Goal: Transaction & Acquisition: Purchase product/service

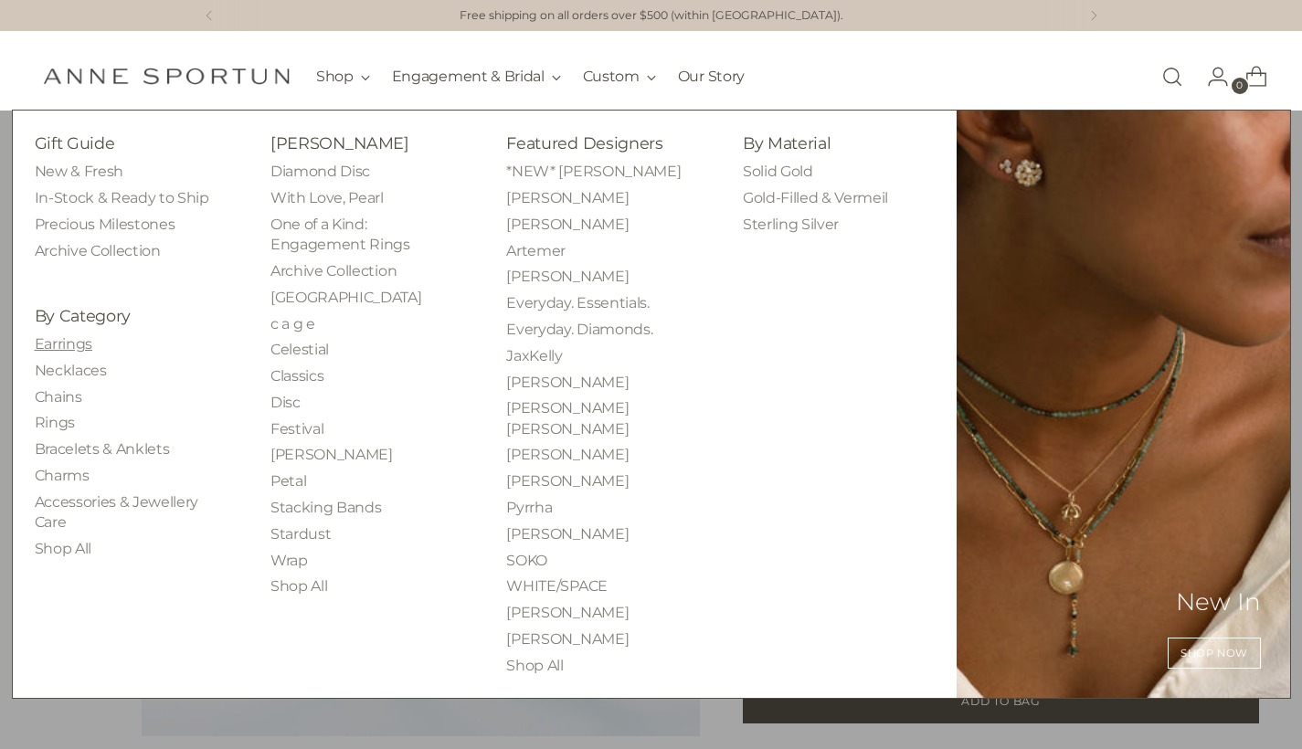
click at [63, 342] on link "Earrings" at bounding box center [64, 343] width 58 height 17
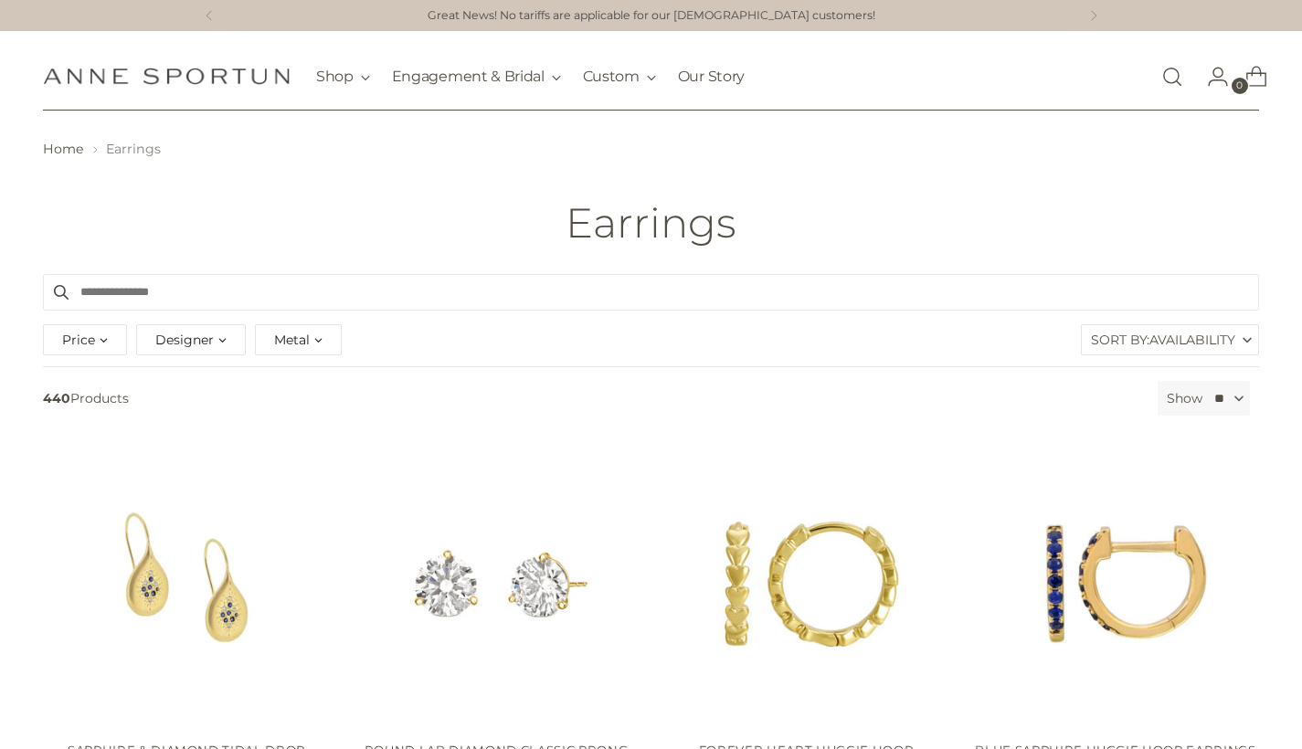
click at [328, 337] on div "Metal" at bounding box center [298, 339] width 87 height 31
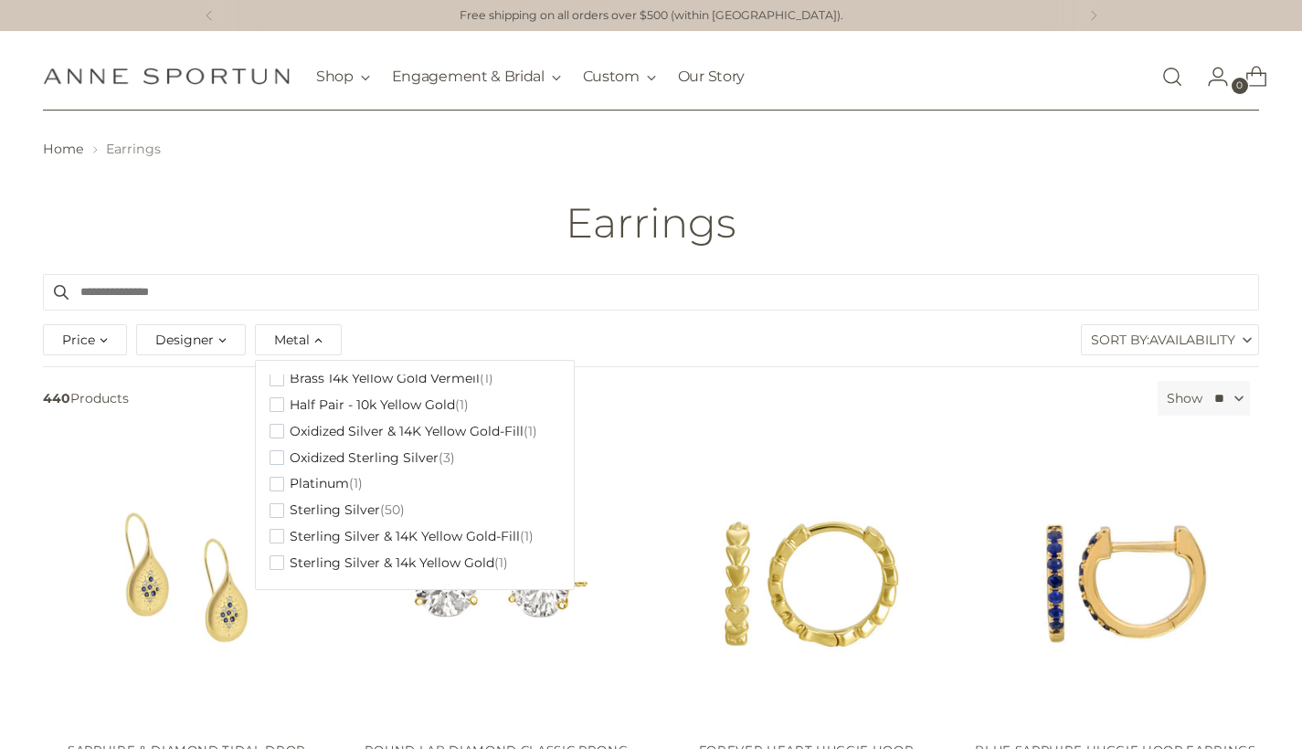
scroll to position [760, 0]
click at [731, 419] on div "Filter By 440 Products Show ** ** ** ** Availability Availability Best Selling …" at bounding box center [651, 404] width 1230 height 46
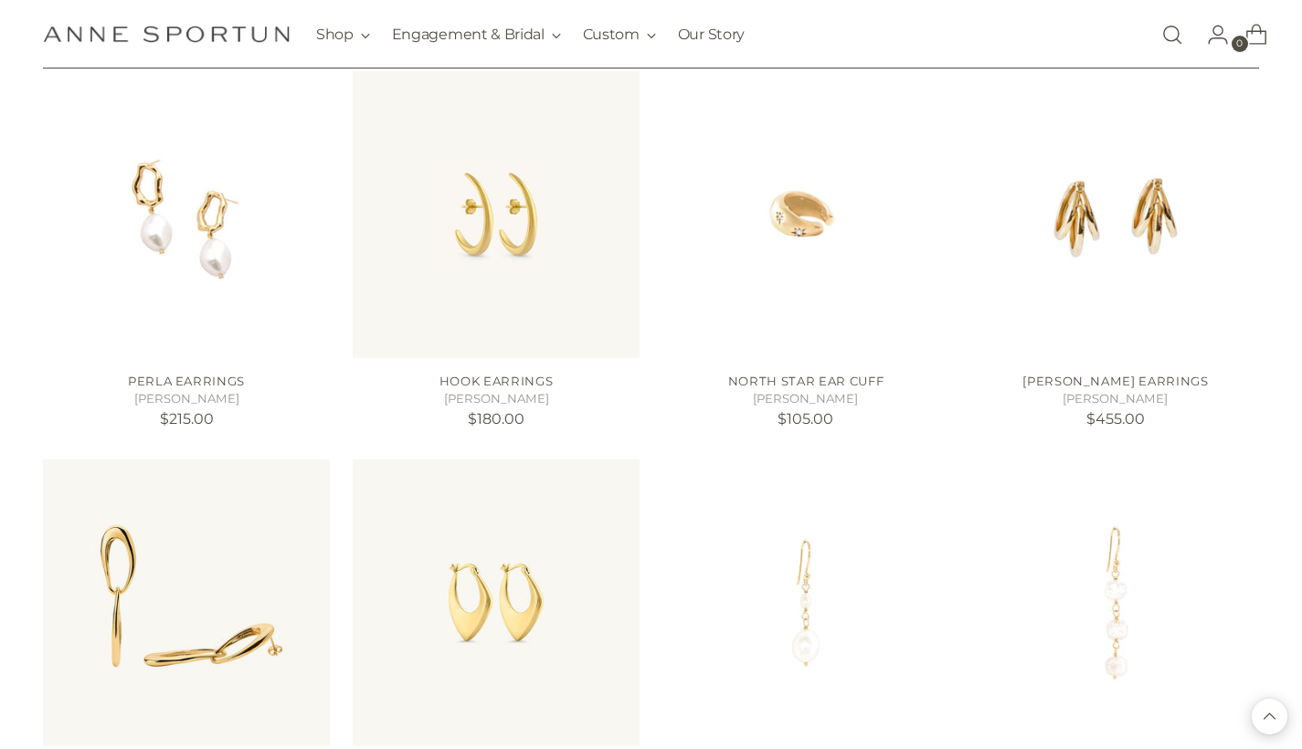
scroll to position [1596, 0]
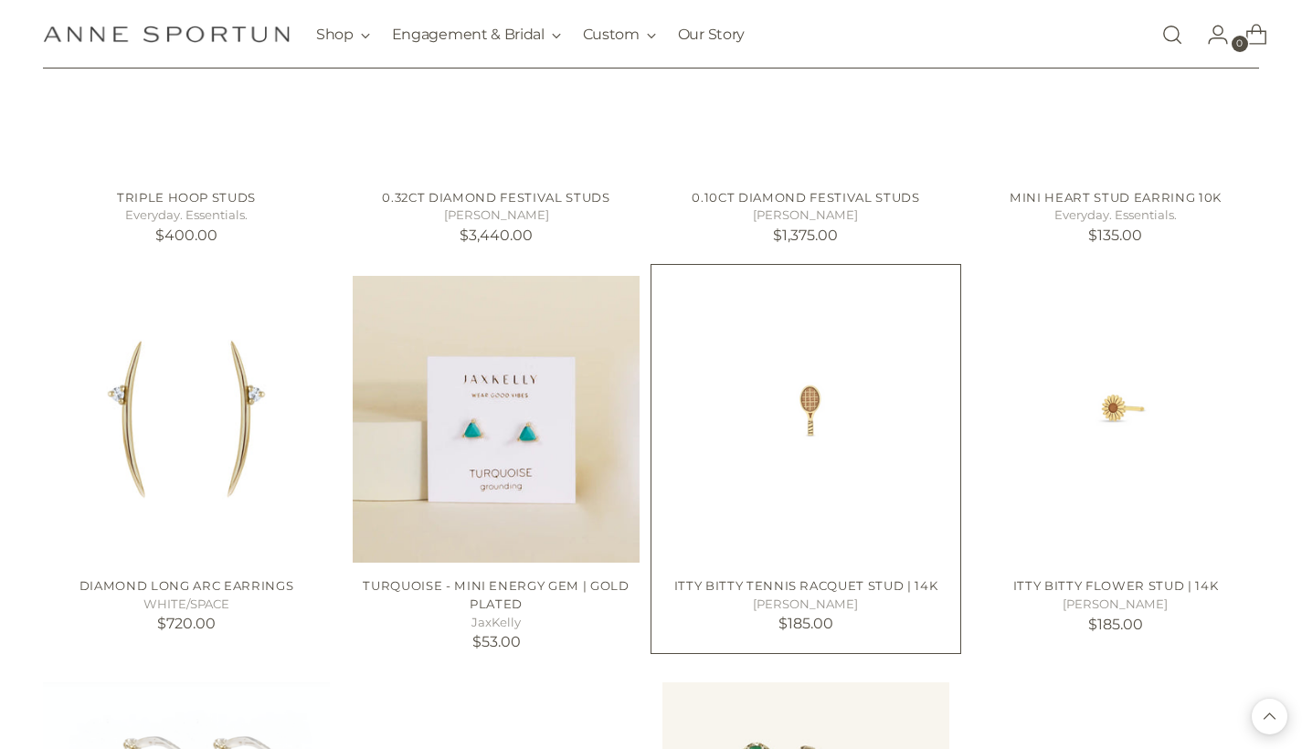
scroll to position [3029, 0]
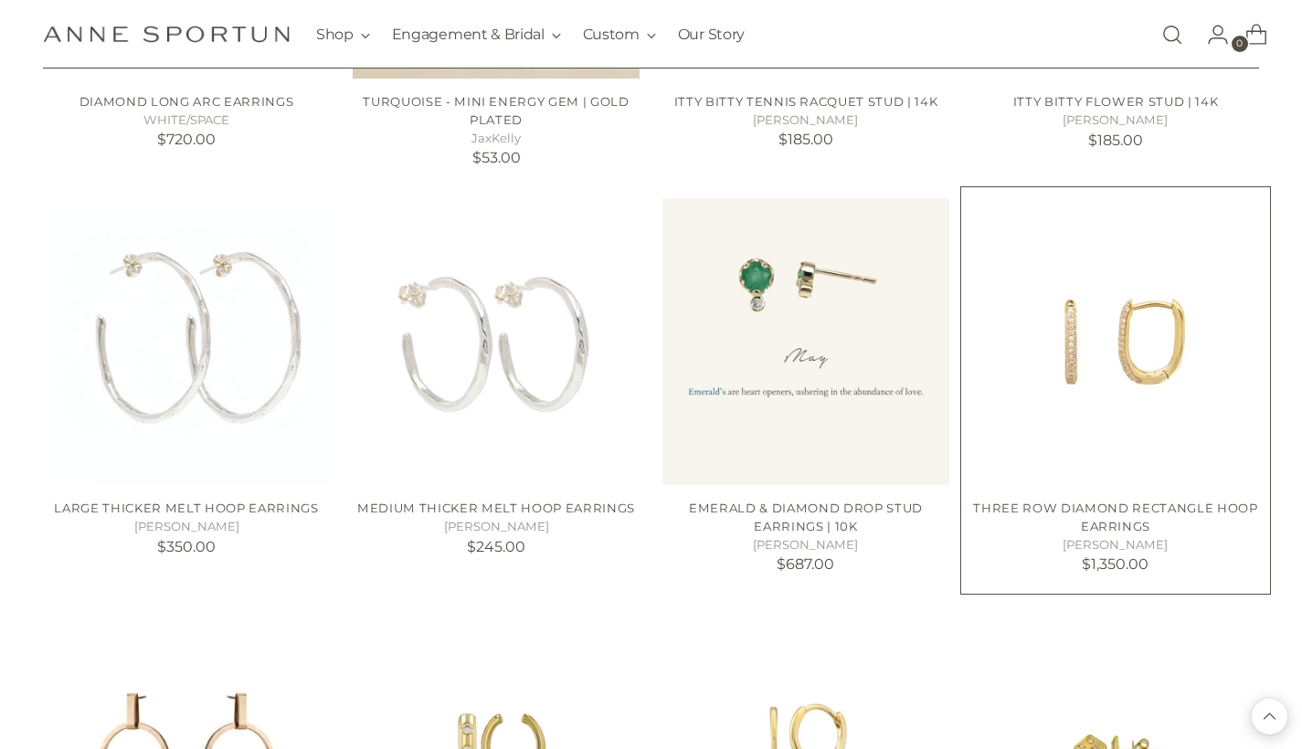
scroll to position [3465, 0]
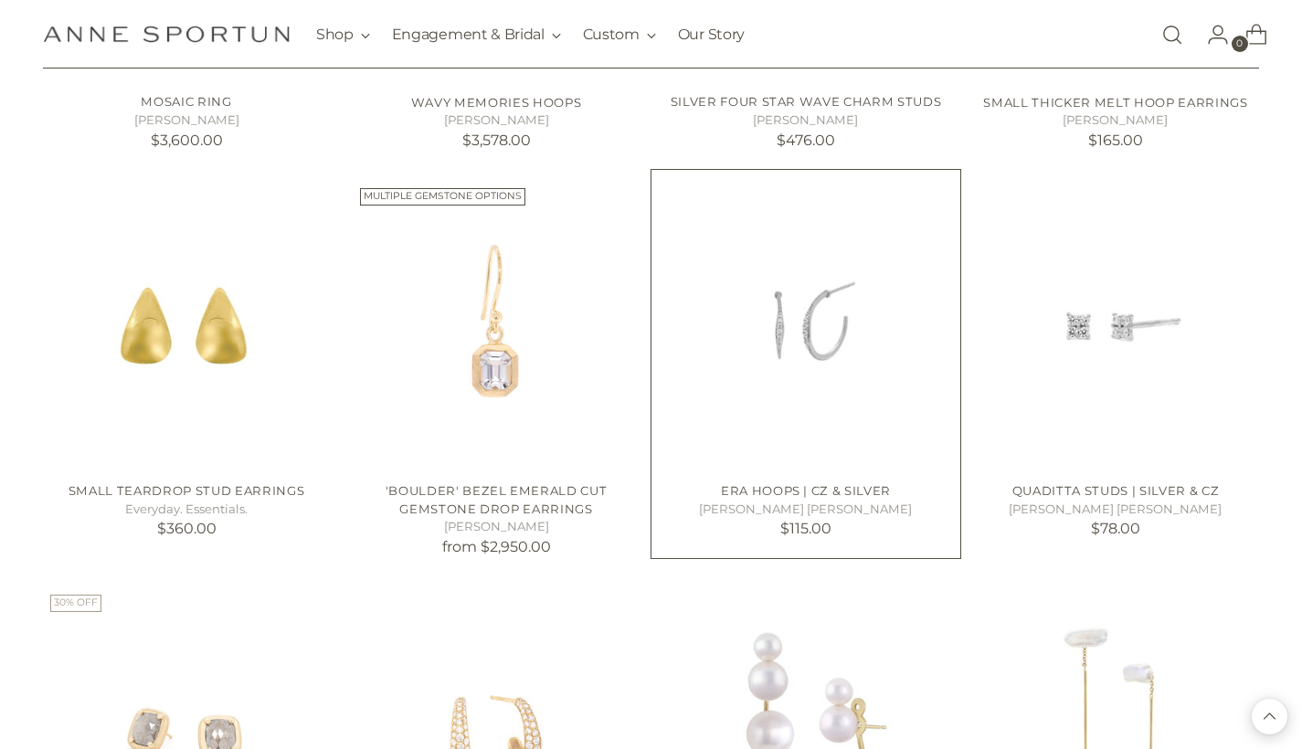
scroll to position [5883, 0]
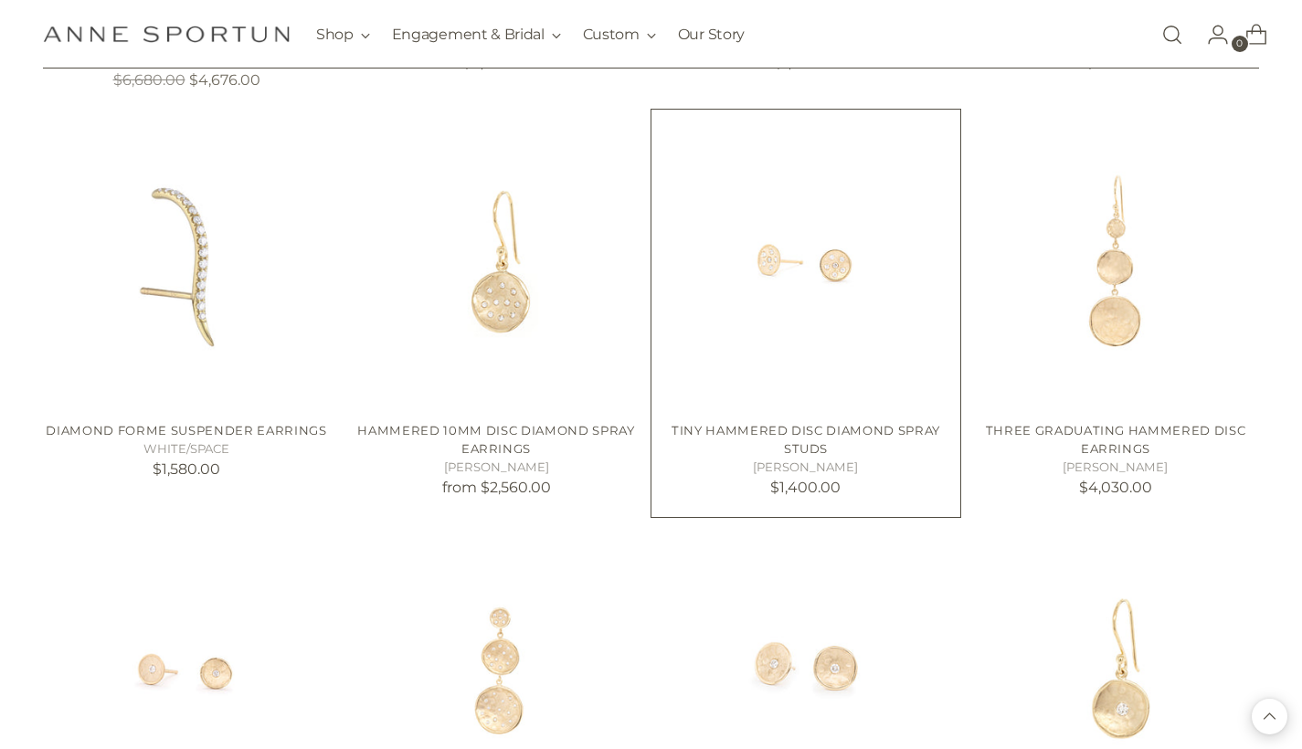
scroll to position [6752, 0]
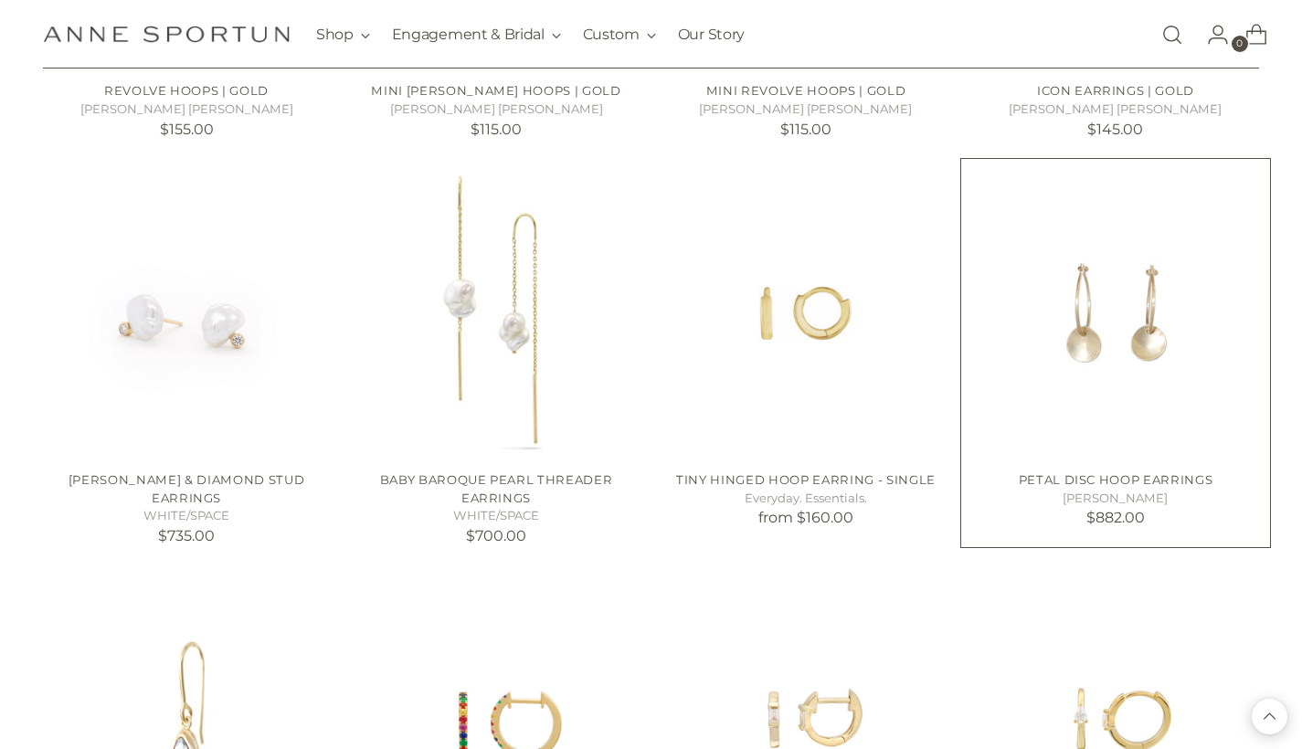
scroll to position [9127, 1]
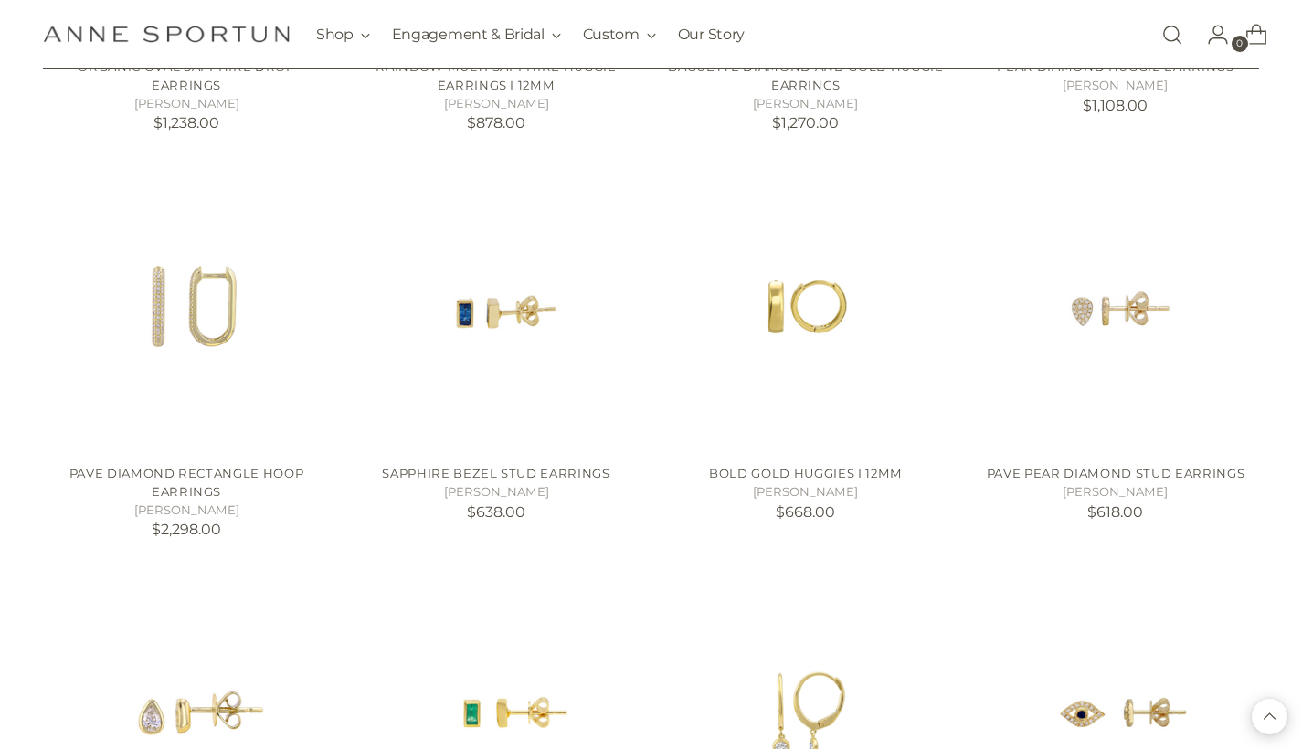
scroll to position [9946, 0]
click at [0, 0] on img "PAVE PEAR DIAMOND STUD EARRINGS" at bounding box center [0, 0] width 0 height 0
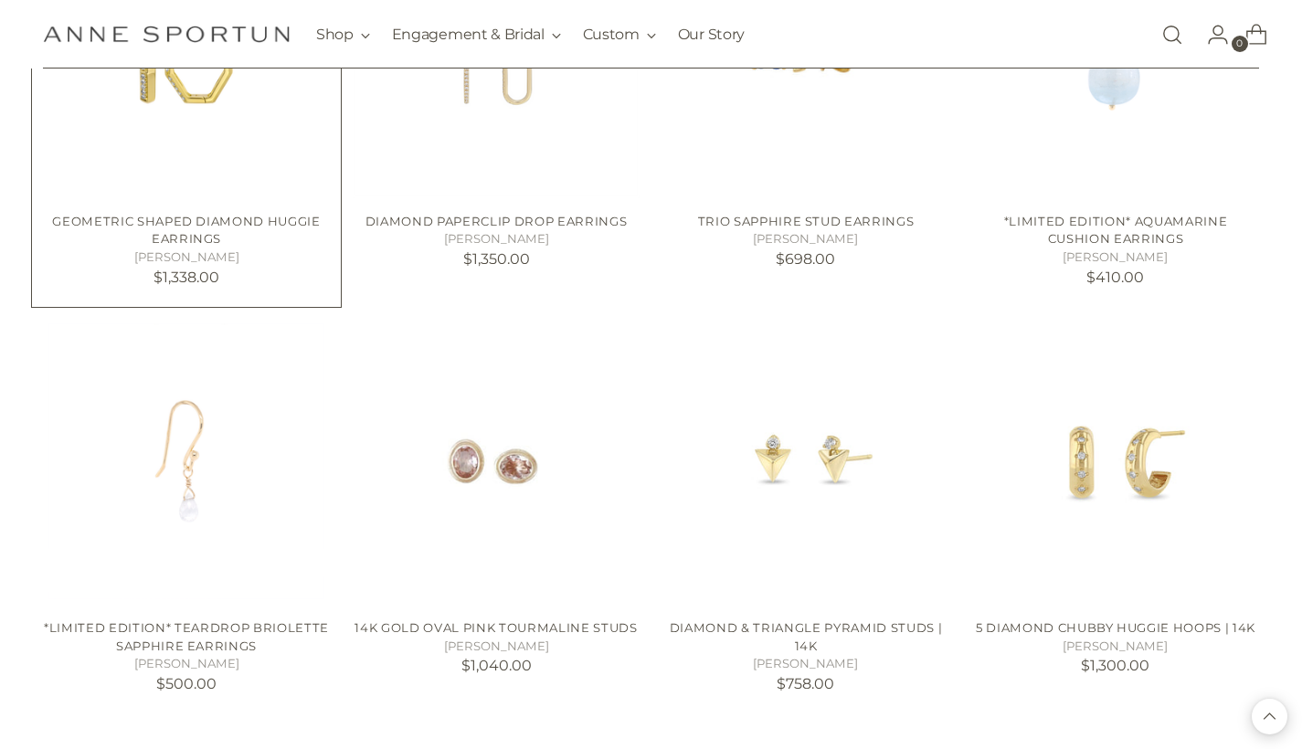
scroll to position [11014, 0]
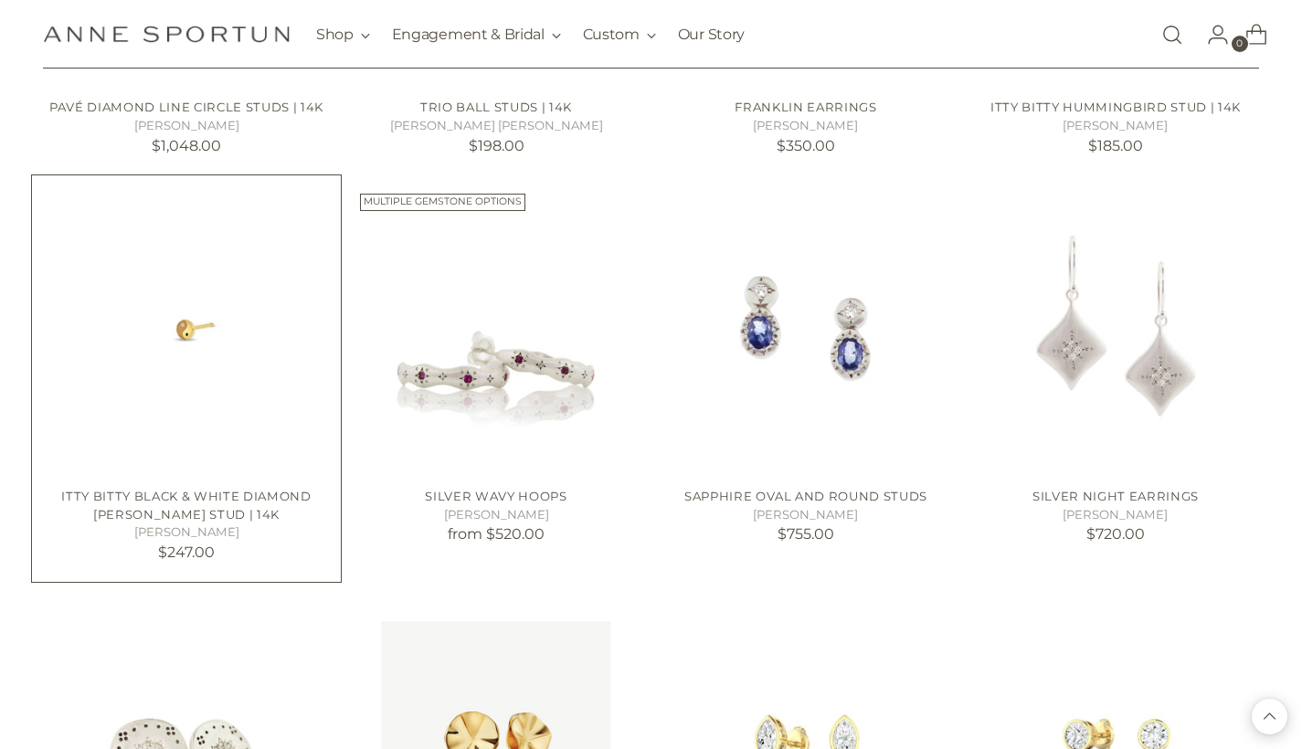
scroll to position [12787, 0]
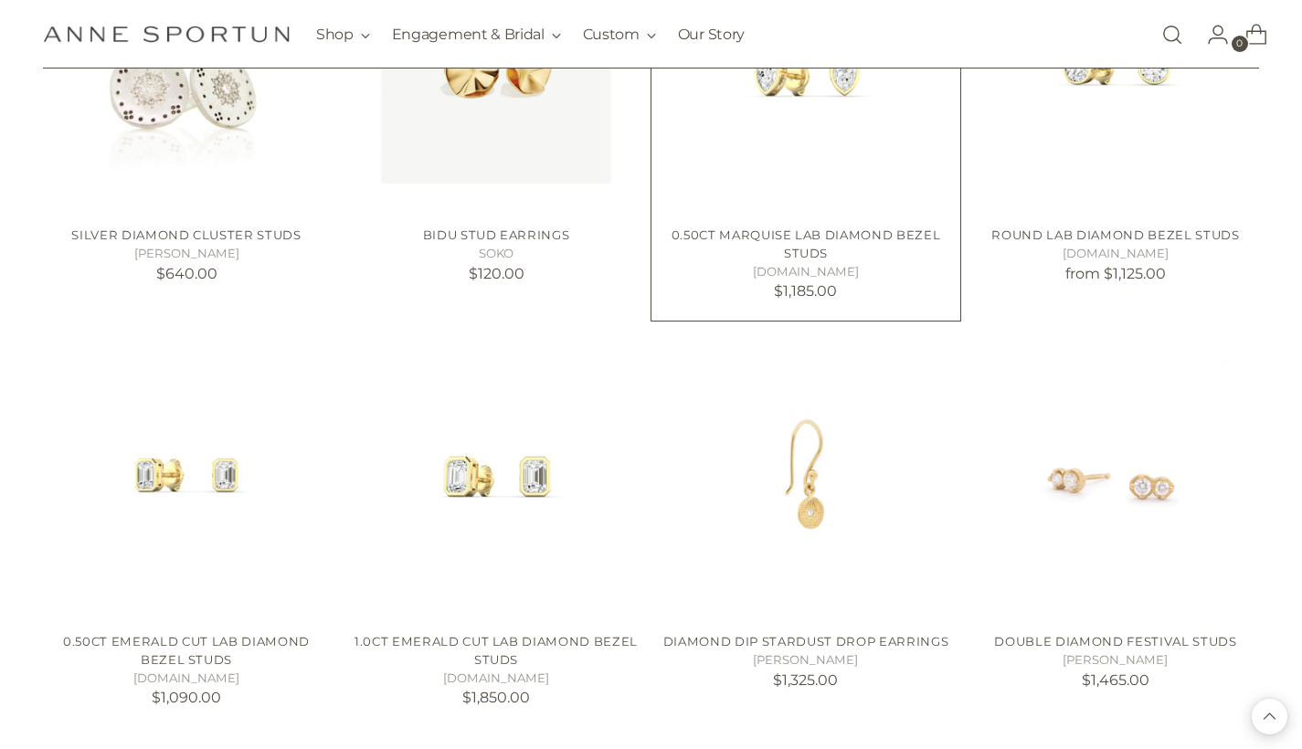
scroll to position [13445, 0]
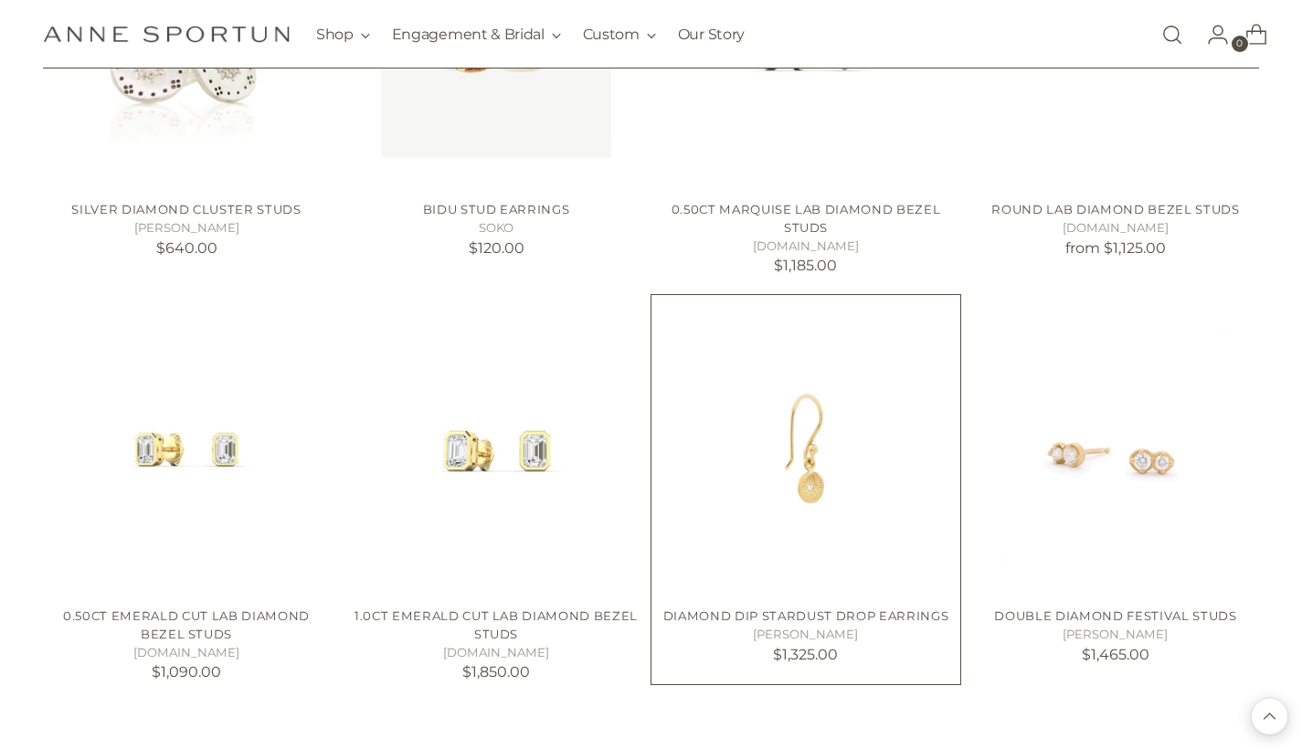
click at [0, 0] on img "Diamond Dip Stardust Drop Earrings" at bounding box center [0, 0] width 0 height 0
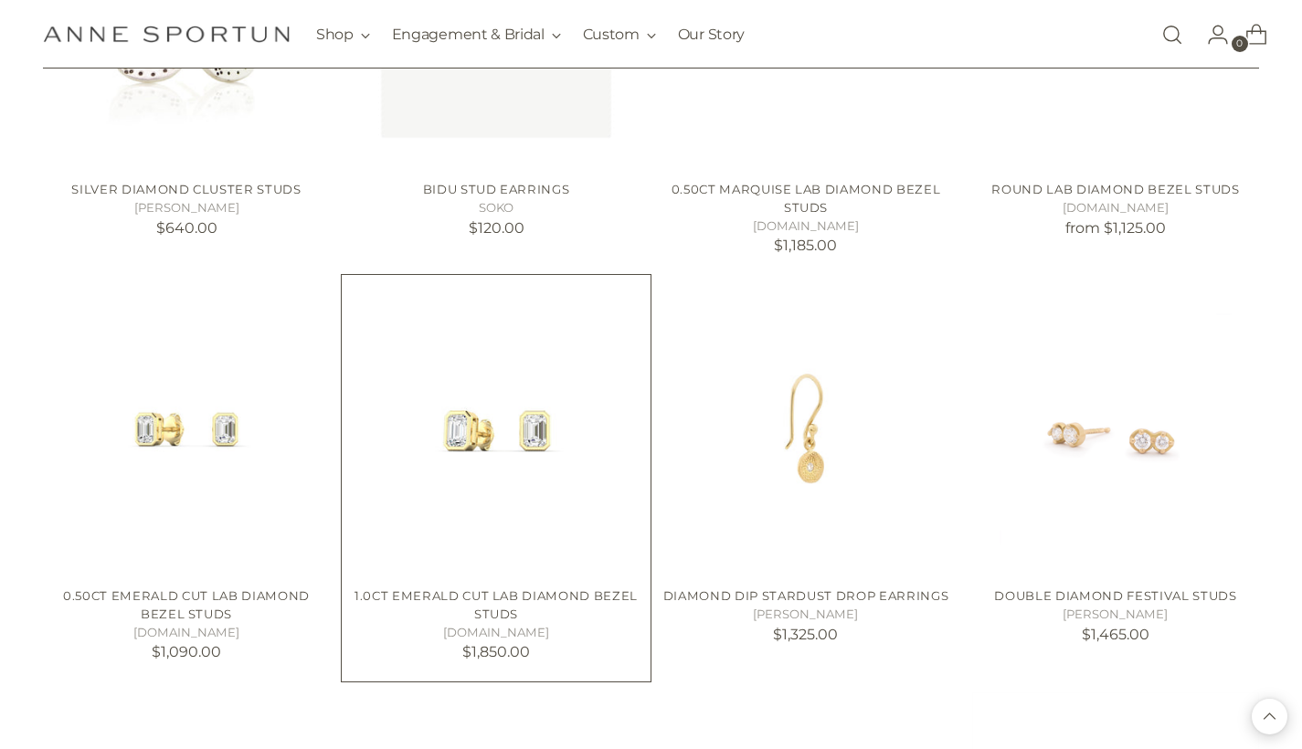
scroll to position [13468, 0]
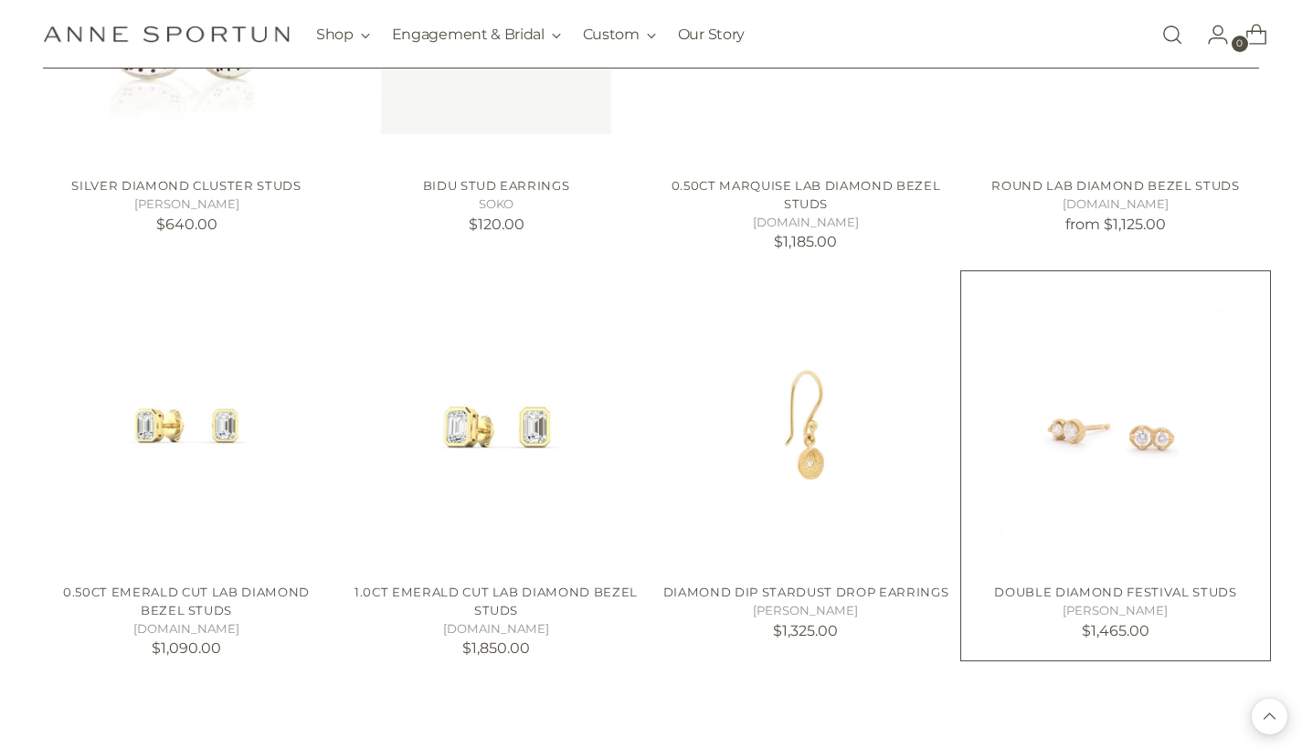
click at [0, 0] on img "Double Diamond Festival Studs" at bounding box center [0, 0] width 0 height 0
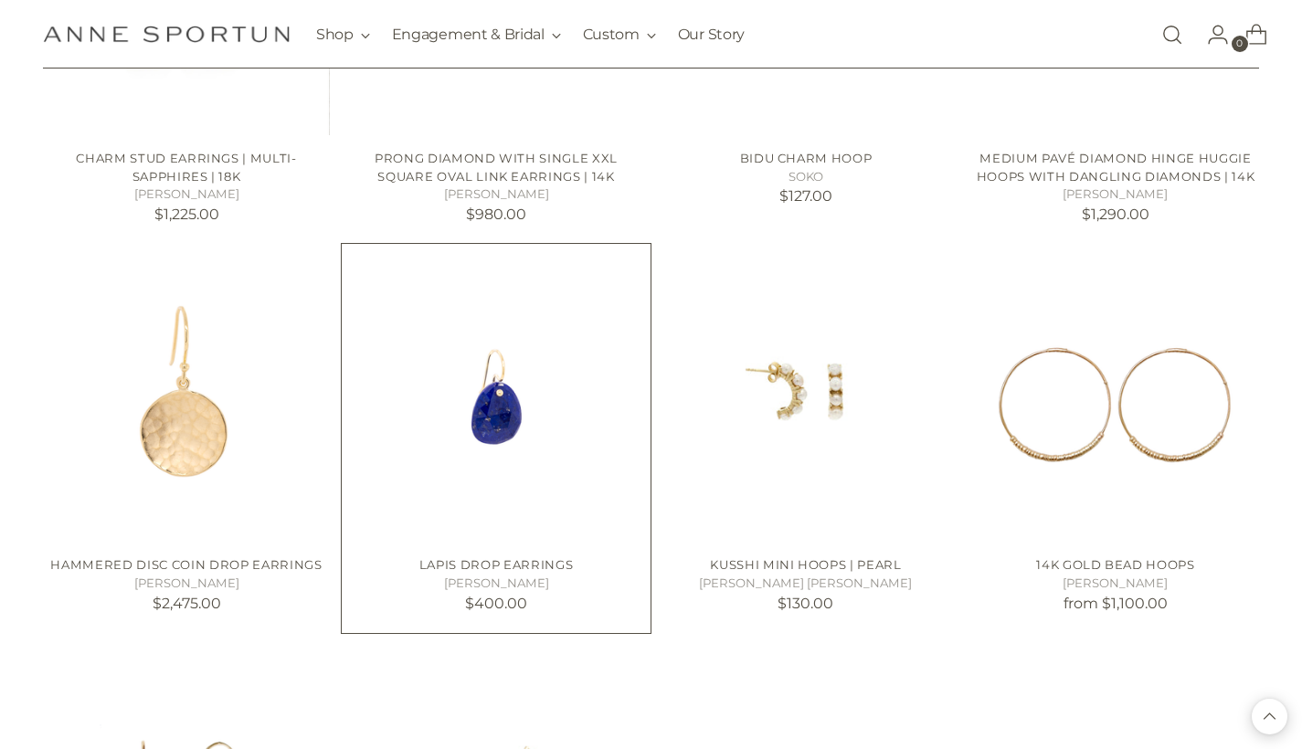
scroll to position [19184, 0]
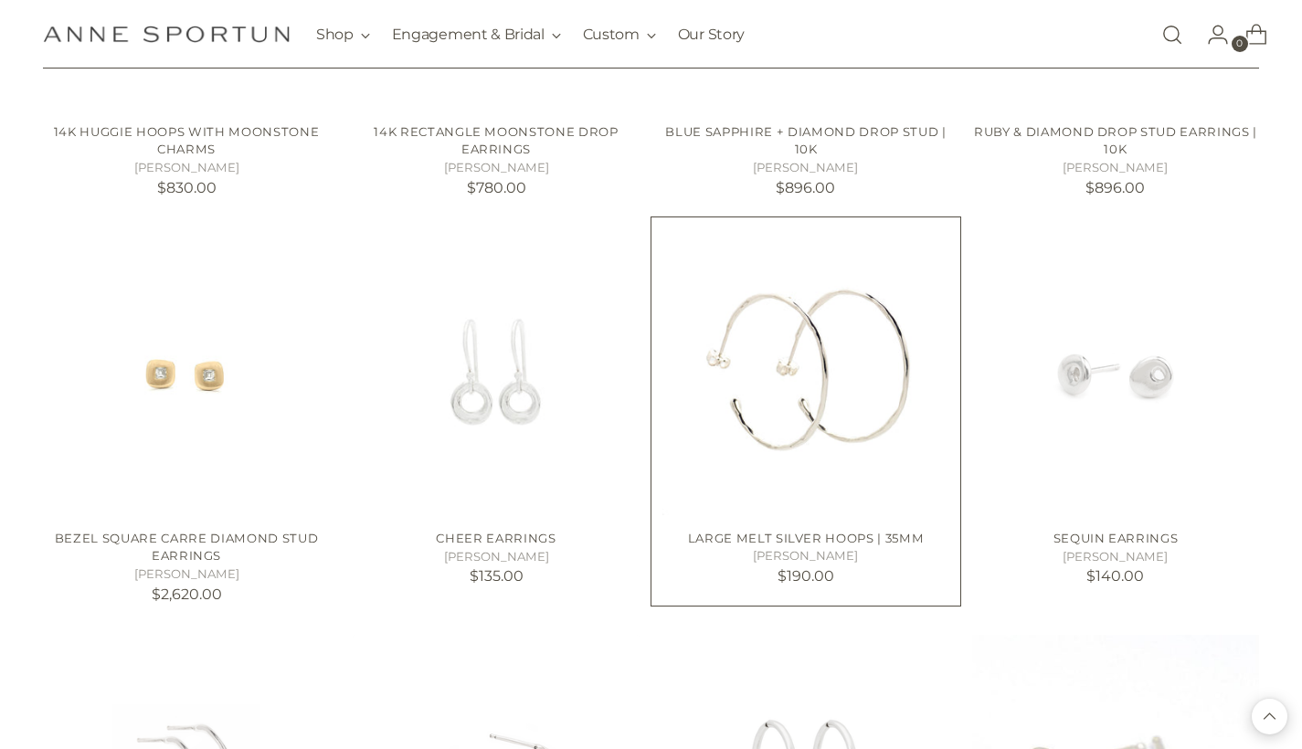
scroll to position [20011, 0]
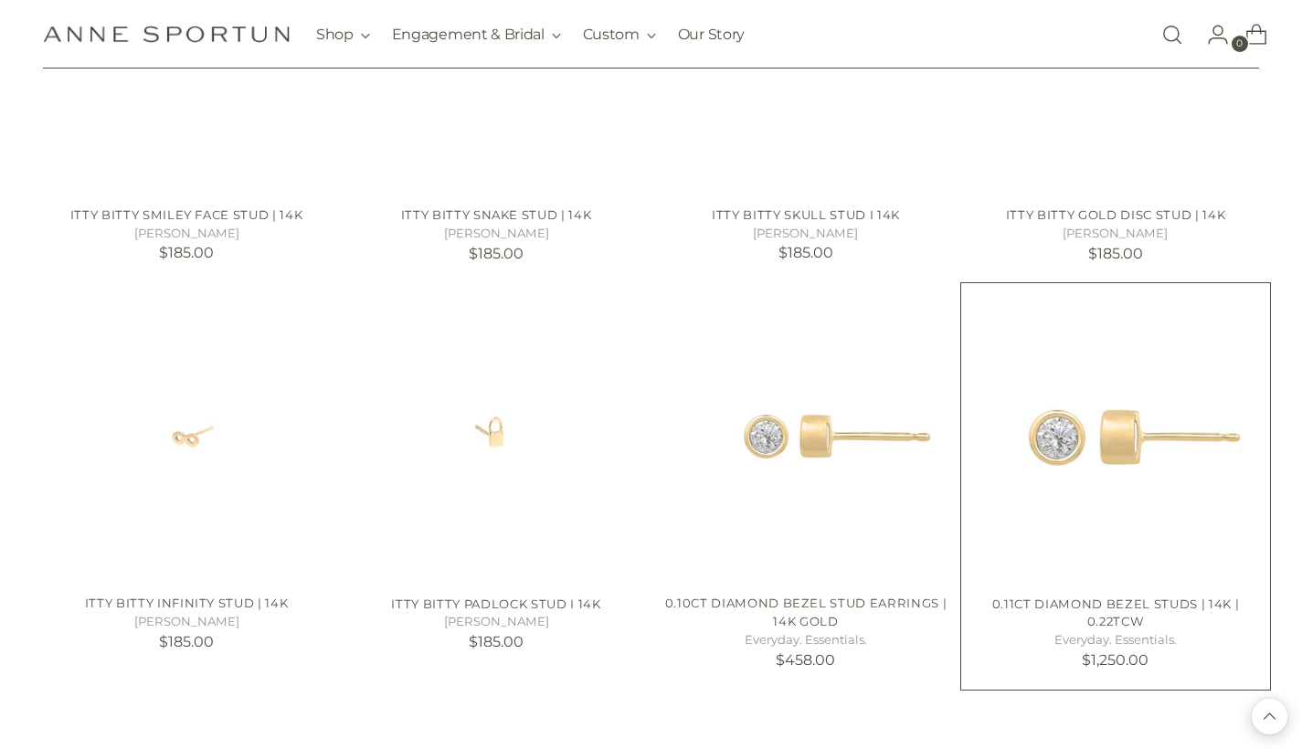
scroll to position [22351, 0]
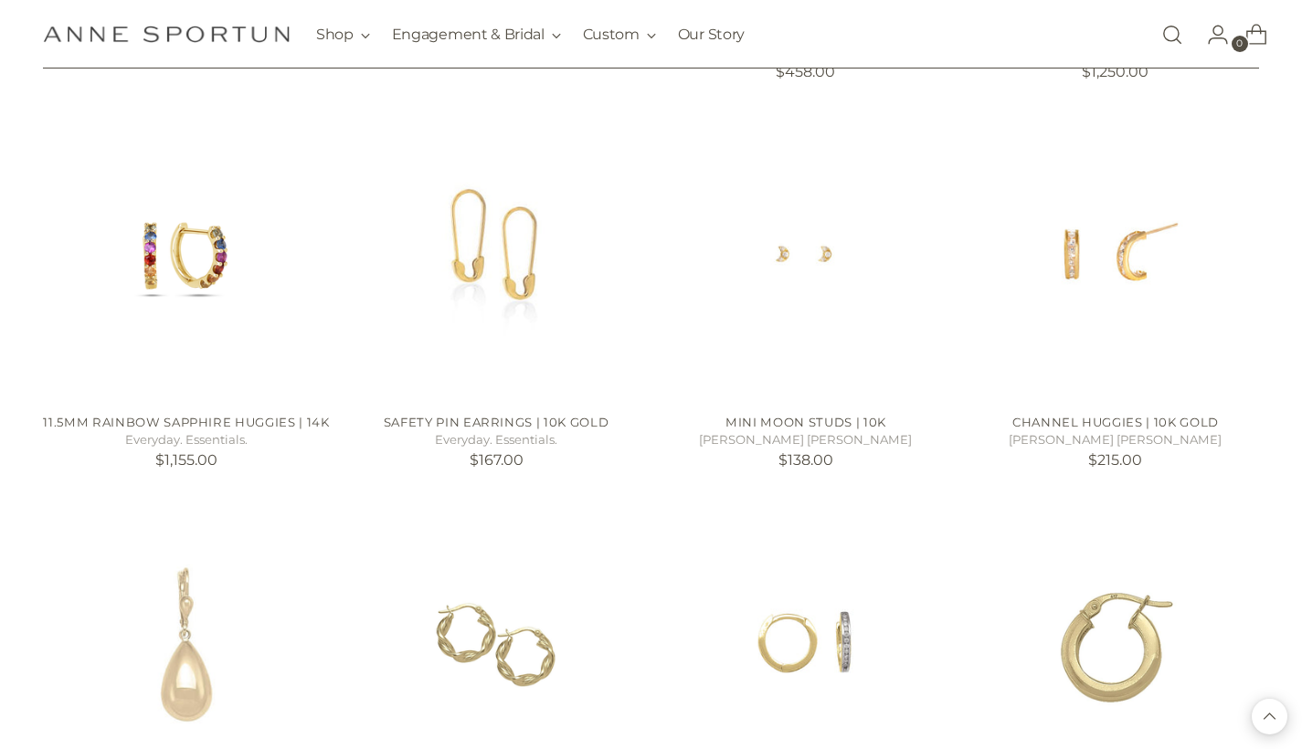
scroll to position [22939, 0]
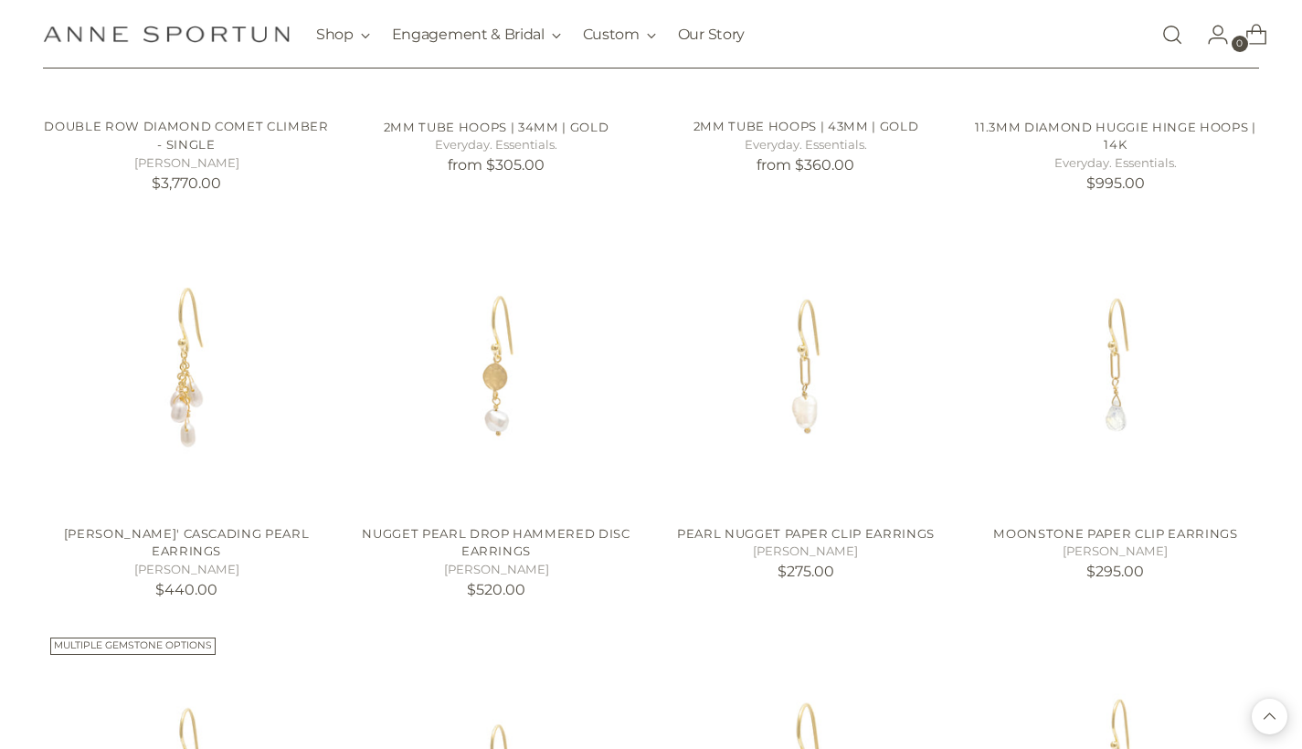
scroll to position [25210, 0]
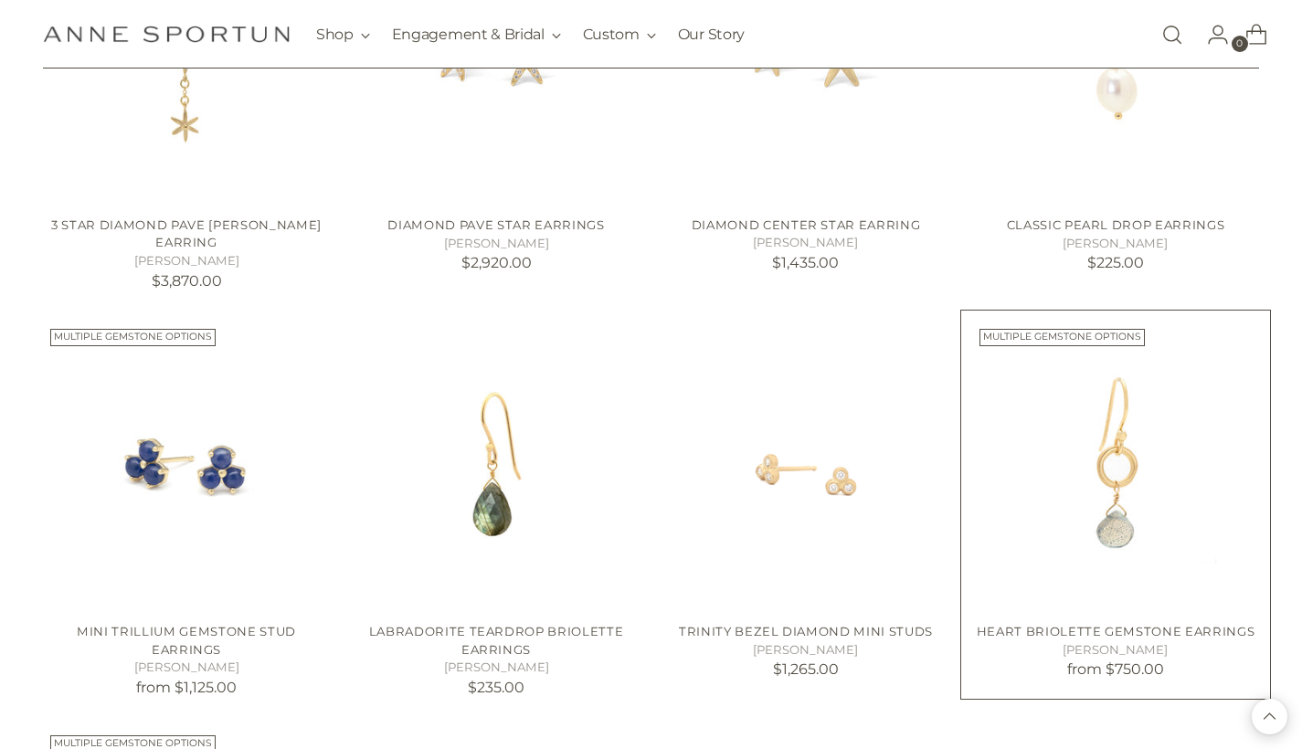
scroll to position [31912, 0]
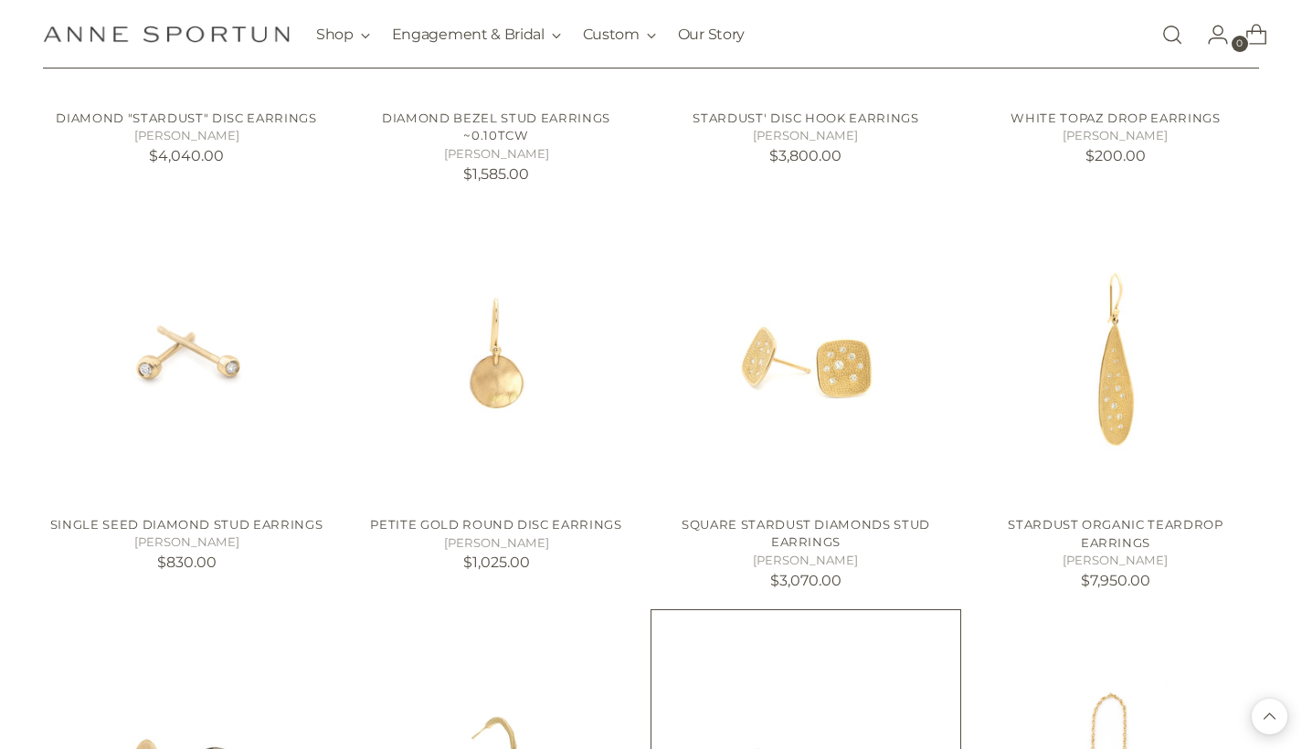
scroll to position [33619, 0]
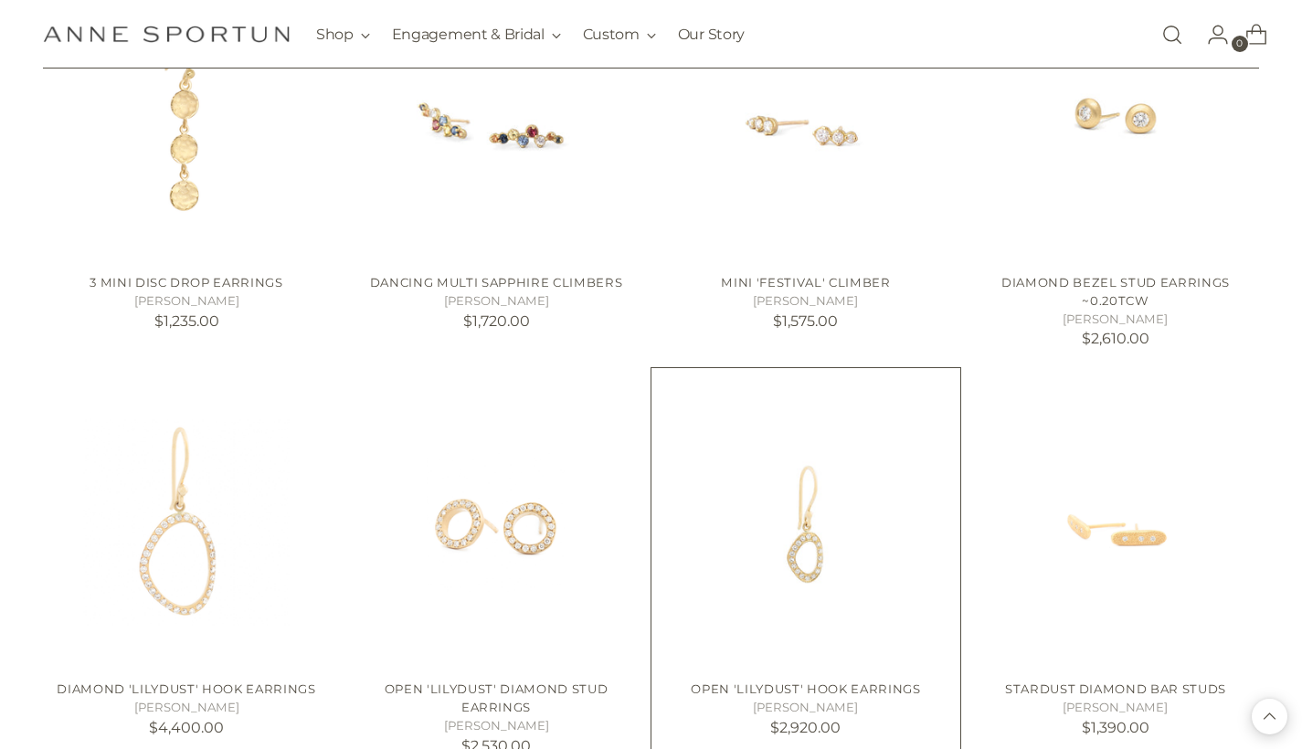
scroll to position [34703, 0]
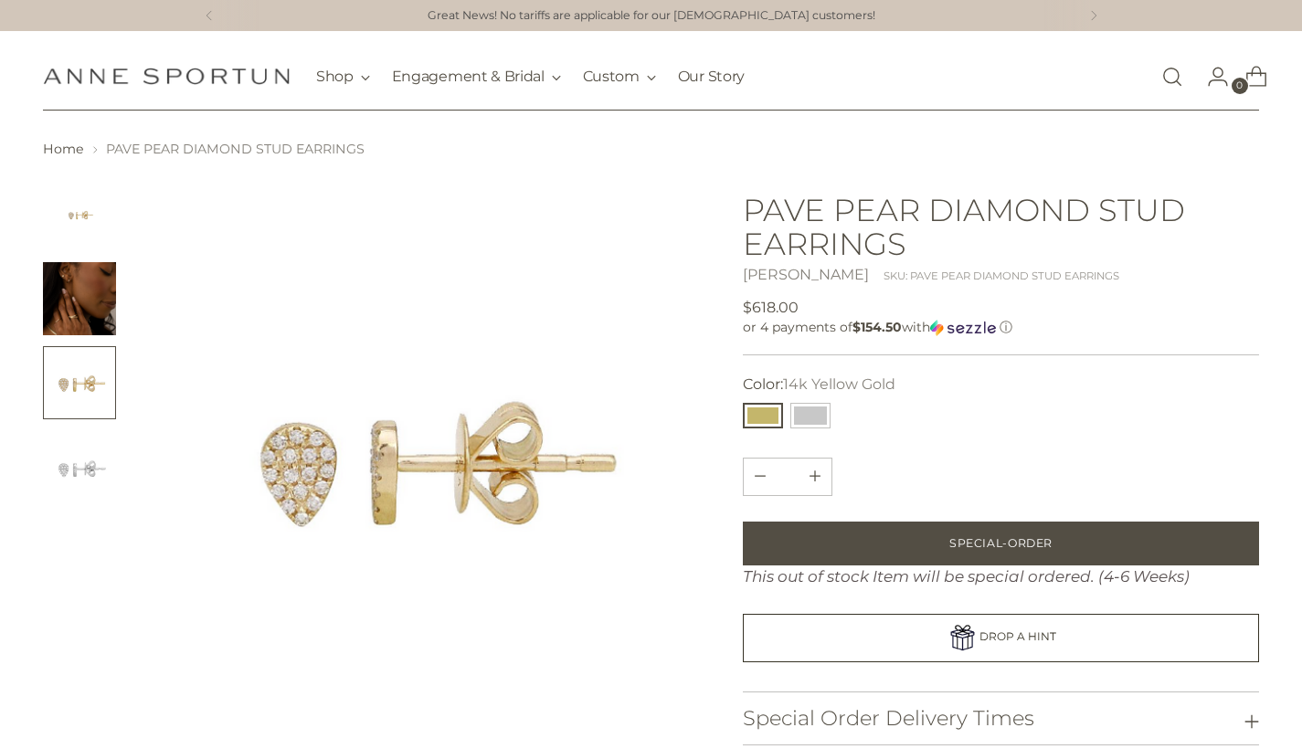
click at [80, 306] on img "Change image to image 2" at bounding box center [79, 298] width 73 height 73
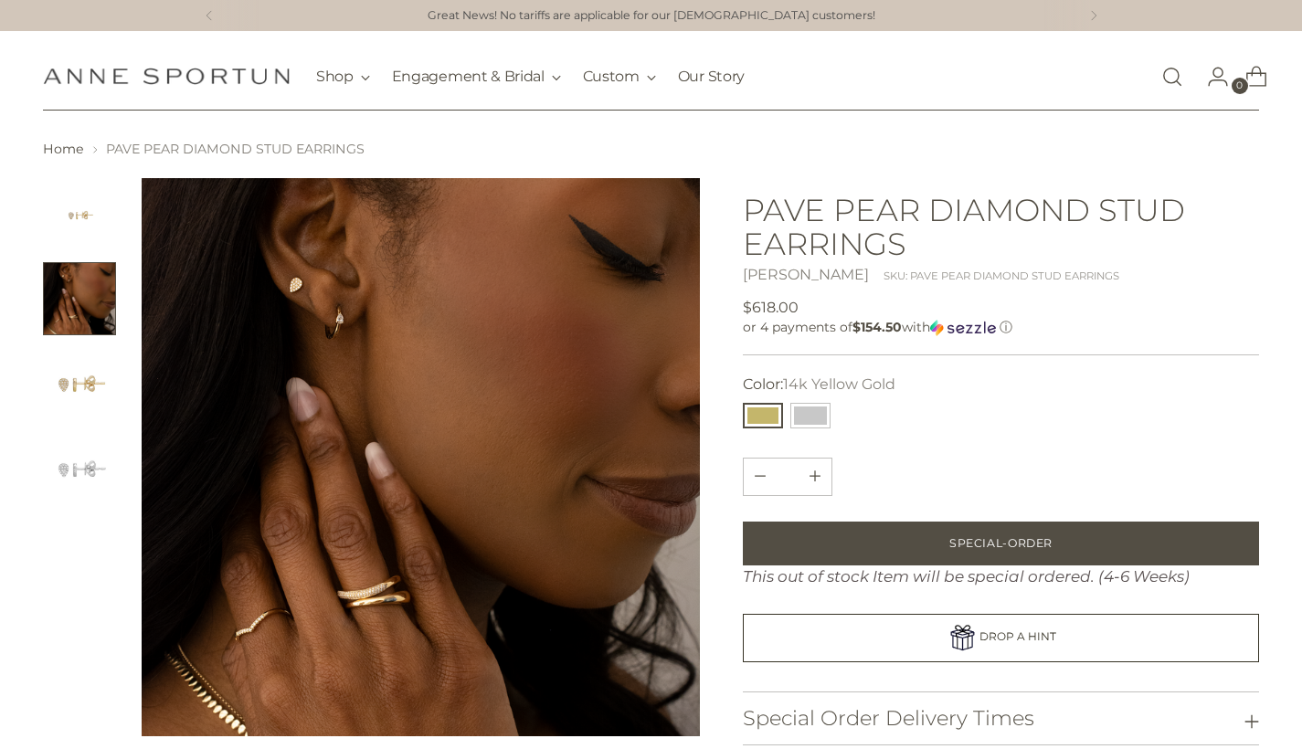
click at [81, 395] on img "Change image to image 3" at bounding box center [79, 382] width 73 height 73
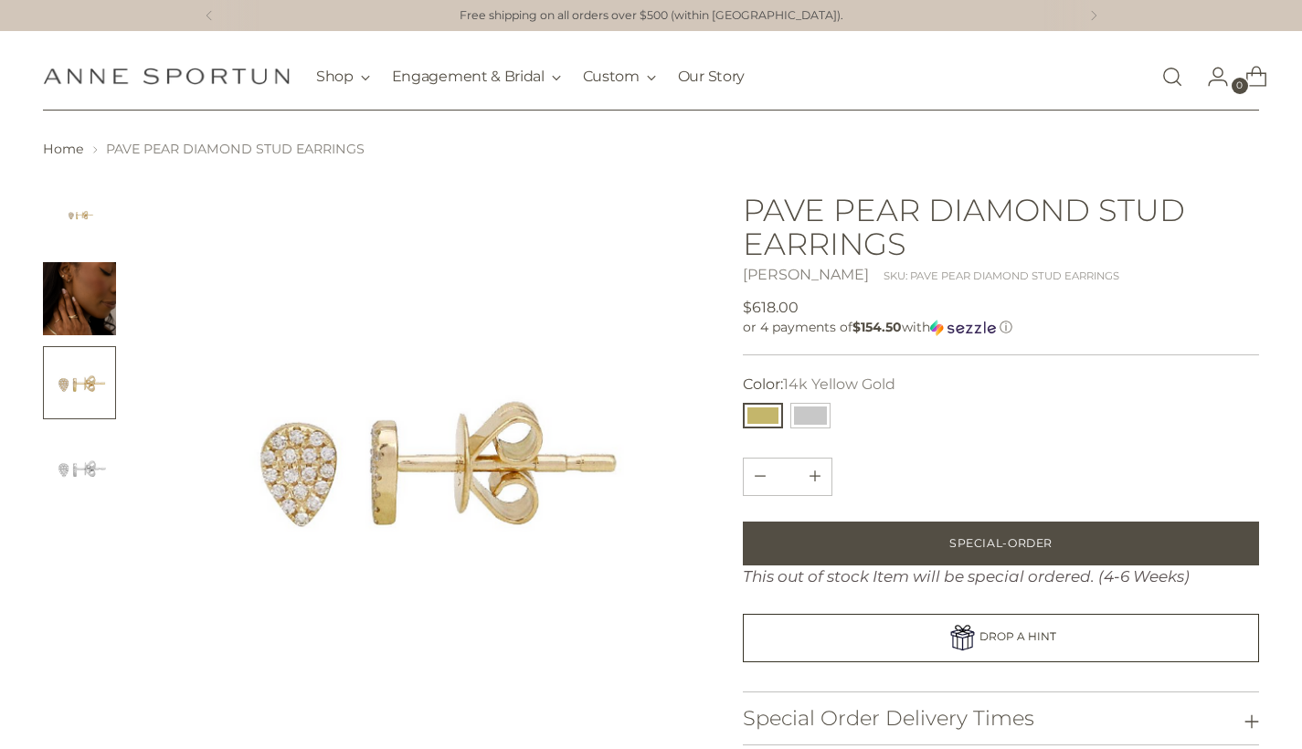
click at [84, 453] on img "Change image to image 4" at bounding box center [79, 466] width 73 height 73
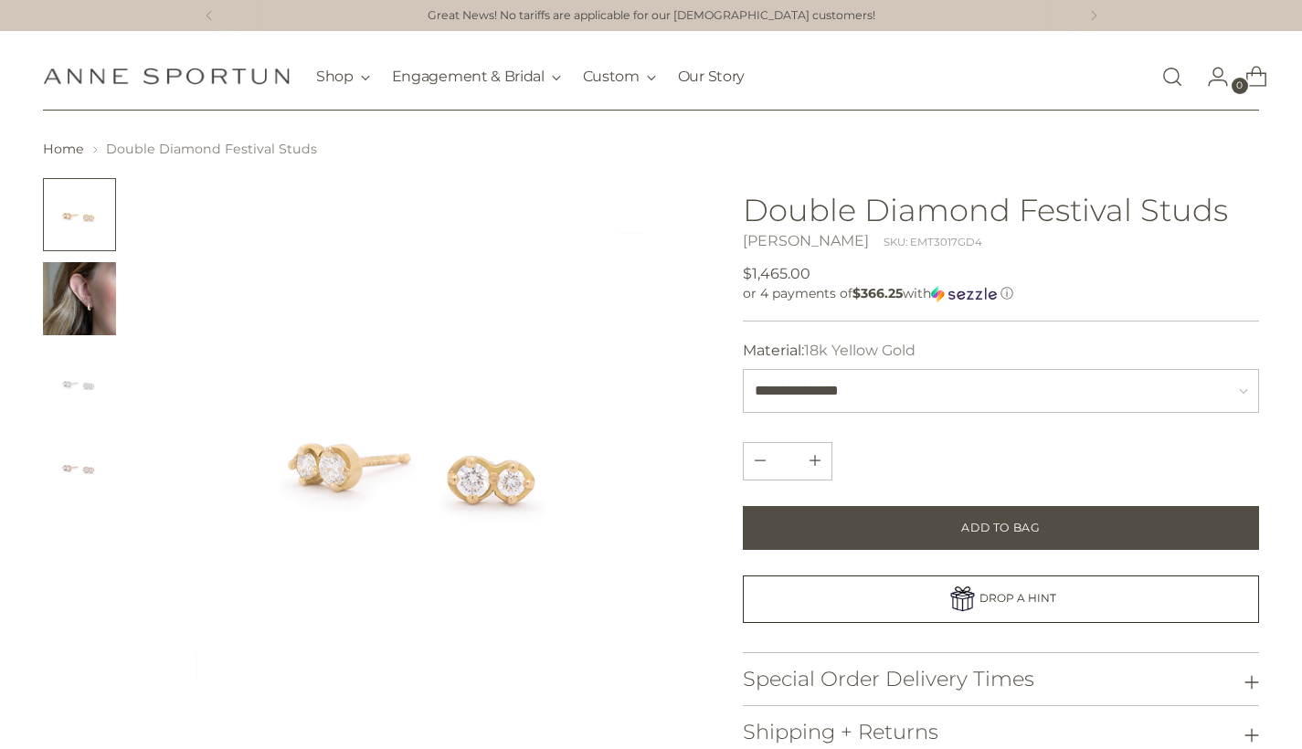
click at [68, 296] on img "Change image to image 2" at bounding box center [79, 298] width 73 height 73
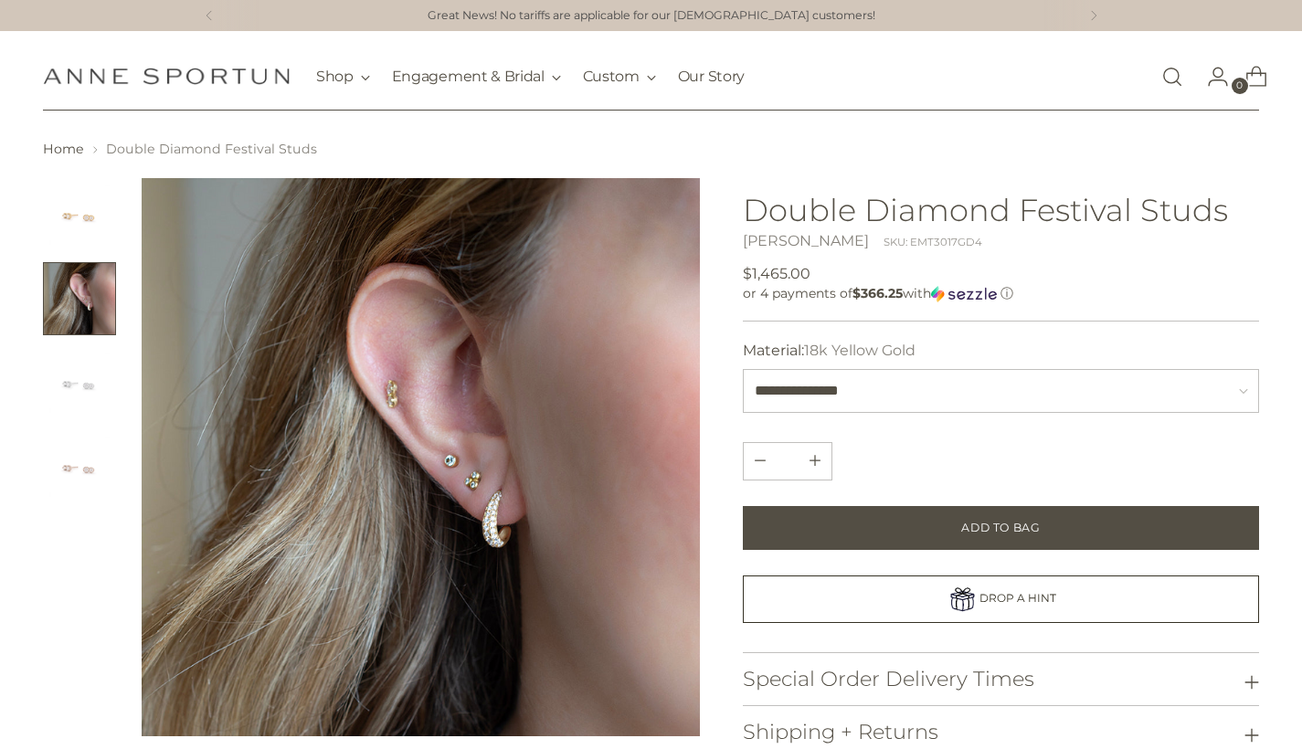
click at [90, 387] on img "Change image to image 3" at bounding box center [79, 382] width 73 height 73
